Goal: Transaction & Acquisition: Purchase product/service

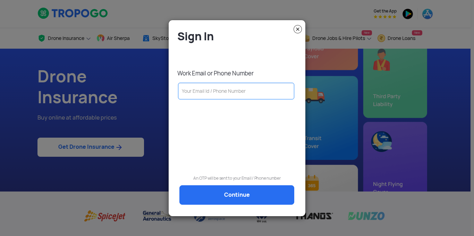
click at [214, 98] on input "text" at bounding box center [236, 91] width 116 height 17
click at [208, 93] on input "text" at bounding box center [236, 91] width 116 height 17
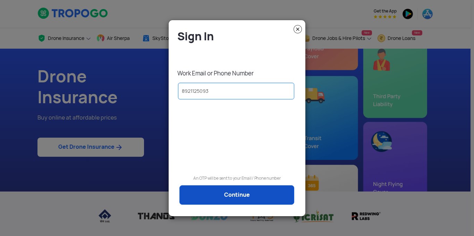
type input "8921125093"
click at [214, 194] on link "Continue" at bounding box center [236, 194] width 115 height 19
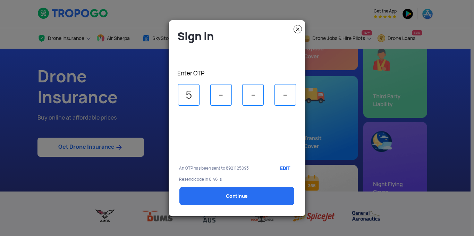
type input "5"
type input "7"
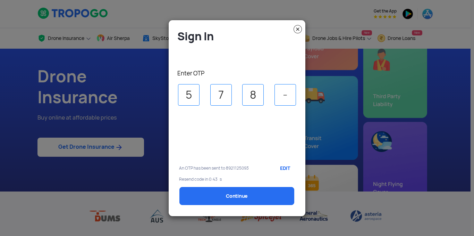
type input "8"
type input "5"
select select "1000000"
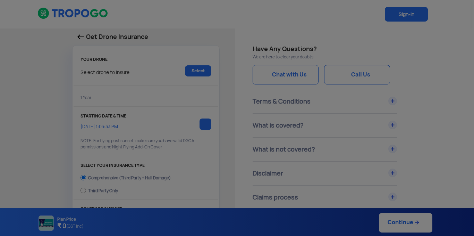
type input "[DATE] 1:16:00 PM"
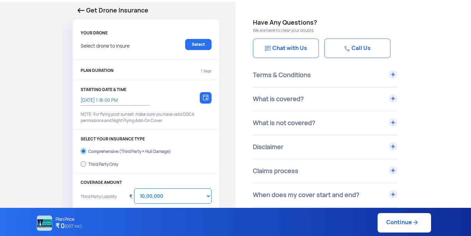
scroll to position [69, 0]
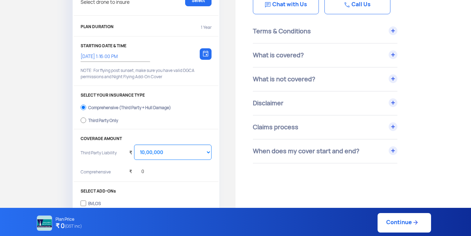
click at [109, 123] on label "Third Party Only" at bounding box center [146, 119] width 131 height 11
click at [86, 123] on input "Third Party Only" at bounding box center [84, 120] width 6 height 10
radio input "true"
select select "2000000"
click at [138, 108] on div "Comprehensive (Third Party + Hull Damage)" at bounding box center [129, 106] width 83 height 3
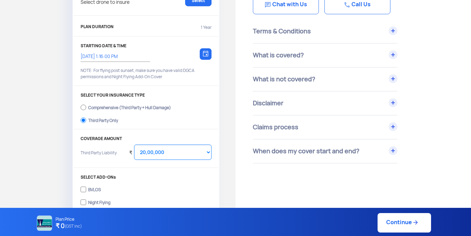
click at [86, 108] on input "Comprehensive (Third Party + Hull Damage)" at bounding box center [84, 107] width 6 height 10
radio input "true"
click at [166, 150] on select "Select Amount 10,00,000 15,00,000 20,00,000 25,00,000 30,00,000 35,00,000 40,00…" at bounding box center [172, 151] width 77 height 15
select select "1000000"
click at [134, 144] on select "Select Amount 10,00,000 15,00,000 20,00,000 25,00,000 30,00,000 35,00,000 40,00…" at bounding box center [172, 151] width 77 height 15
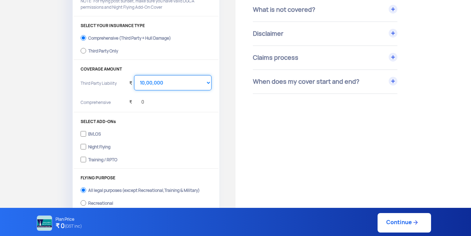
scroll to position [104, 0]
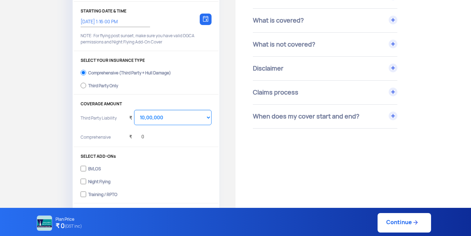
click at [103, 86] on div "Third Party Only" at bounding box center [103, 84] width 30 height 3
click at [86, 86] on input "Third Party Only" at bounding box center [84, 86] width 6 height 10
radio input "true"
select select "2000000"
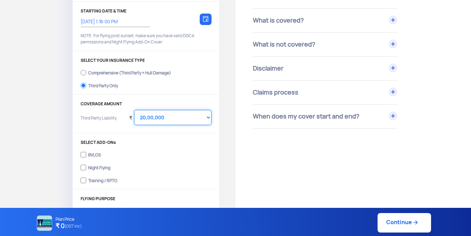
click at [155, 119] on select "Select Amount 20,00,000 25,00,000 30,00,000 35,00,000 40,00,000 45,00,000 50,00…" at bounding box center [172, 117] width 77 height 15
click at [134, 110] on select "Select Amount 20,00,000 25,00,000 30,00,000 35,00,000 40,00,000 45,00,000 50,00…" at bounding box center [172, 117] width 77 height 15
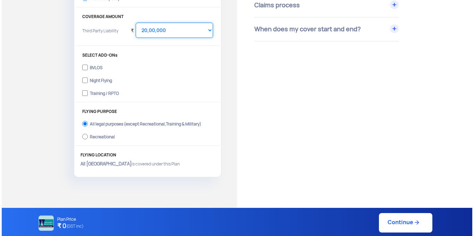
scroll to position [208, 0]
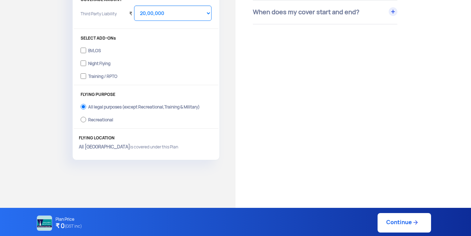
click at [92, 119] on div "Recreational" at bounding box center [100, 118] width 25 height 3
click at [86, 119] on input "Recreational" at bounding box center [84, 120] width 6 height 10
radio input "true"
click at [415, 221] on img at bounding box center [415, 222] width 7 height 7
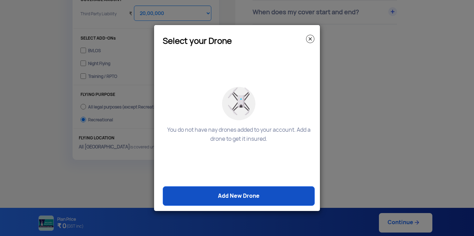
click at [240, 193] on link "Add New Drone" at bounding box center [239, 195] width 152 height 19
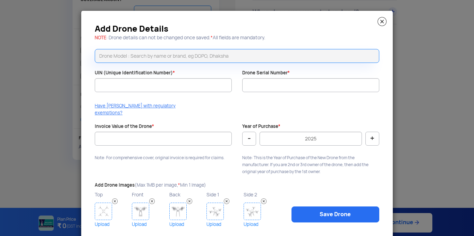
click at [127, 57] on input "text" at bounding box center [237, 56] width 285 height 14
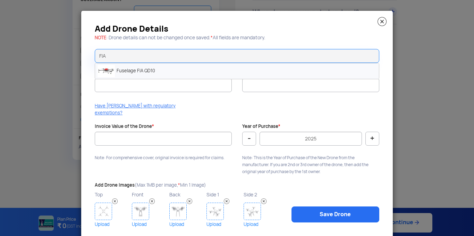
click at [121, 67] on li "Fuselage FIA QD10" at bounding box center [237, 71] width 284 height 16
type input "Fuselage FIA QD10"
click at [142, 92] on div at bounding box center [163, 95] width 137 height 7
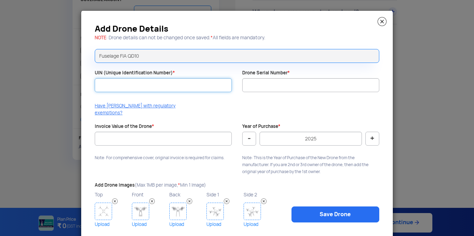
click at [145, 88] on input "UIN (Unique Identification Number) *" at bounding box center [163, 85] width 137 height 14
click at [166, 85] on input "UIN (Unique Identification Number) *" at bounding box center [163, 85] width 137 height 14
paste input "UA00ITZS0TC"
type input "UA00ITZS0TC"
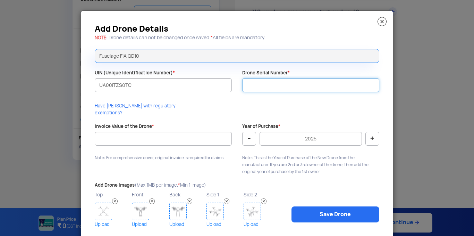
click at [277, 88] on input "Drone Serial Number *" at bounding box center [310, 85] width 137 height 14
paste input "FIA-QD10-072"
type input "FIA-QD10-072"
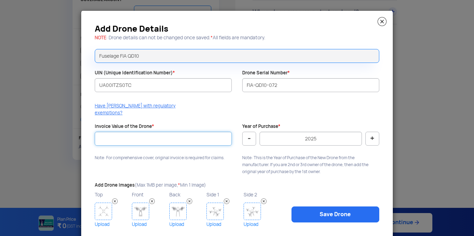
click at [154, 132] on input "Invoice Value of the Drone *" at bounding box center [163, 139] width 137 height 14
type input "900000"
click at [251, 132] on button "-" at bounding box center [249, 139] width 14 height 14
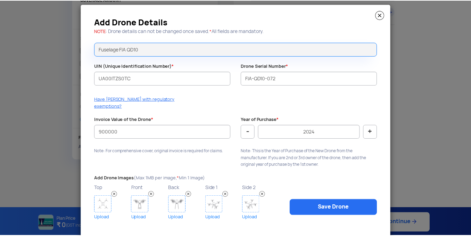
scroll to position [12, 0]
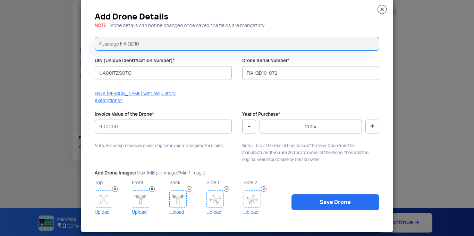
click at [366, 119] on button "+" at bounding box center [372, 126] width 14 height 14
type input "2025"
click at [100, 190] on img at bounding box center [103, 198] width 17 height 17
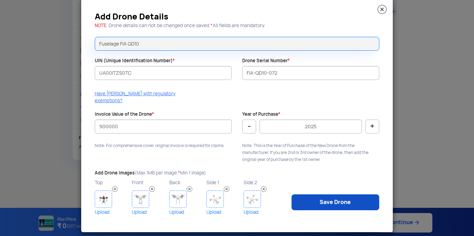
click at [319, 194] on link "Save Drone" at bounding box center [336, 202] width 88 height 16
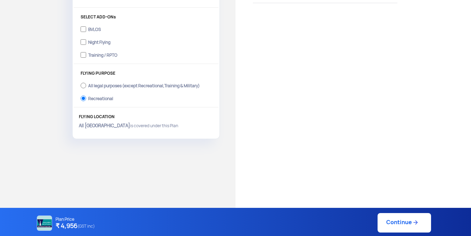
scroll to position [253, 0]
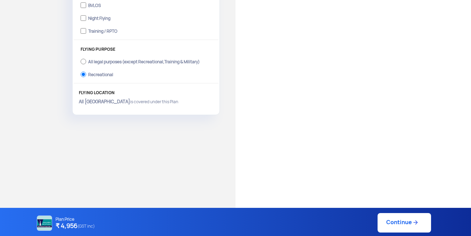
click at [402, 222] on link "Continue" at bounding box center [403, 222] width 53 height 19
type input "[DATE] 1:18:00 PM"
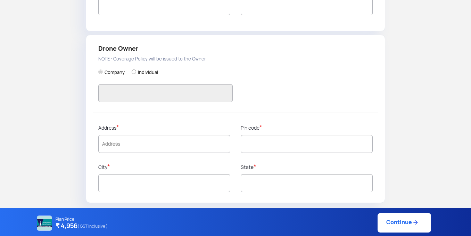
type input "8921125093"
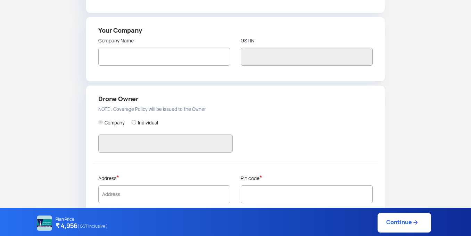
scroll to position [174, 0]
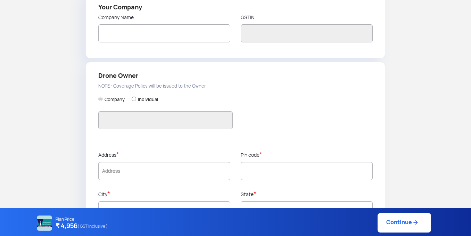
click at [138, 98] on label "Individual" at bounding box center [148, 99] width 20 height 6
click at [136, 98] on input "Individual" at bounding box center [134, 98] width 5 height 5
radio input "true"
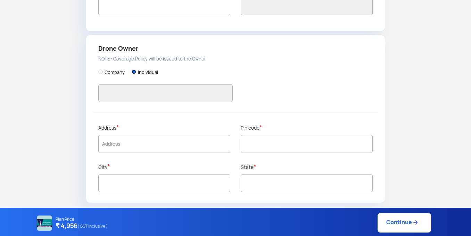
scroll to position [27, 0]
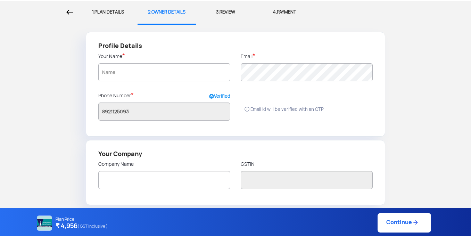
click at [229, 10] on div "3. REVIEW" at bounding box center [225, 12] width 49 height 23
click at [100, 15] on div "1. PLAN DETAILS" at bounding box center [108, 12] width 49 height 23
select select "1000000"
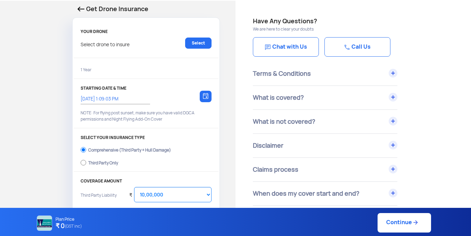
type input "[DATE] 1:18:00 PM"
radio input "false"
radio input "true"
select select "2000000"
radio input "false"
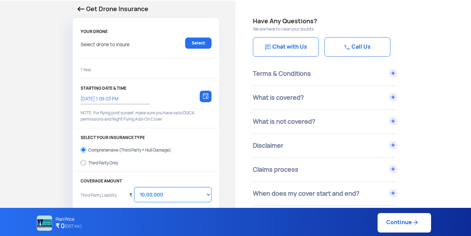
radio input "true"
